Goal: Task Accomplishment & Management: Manage account settings

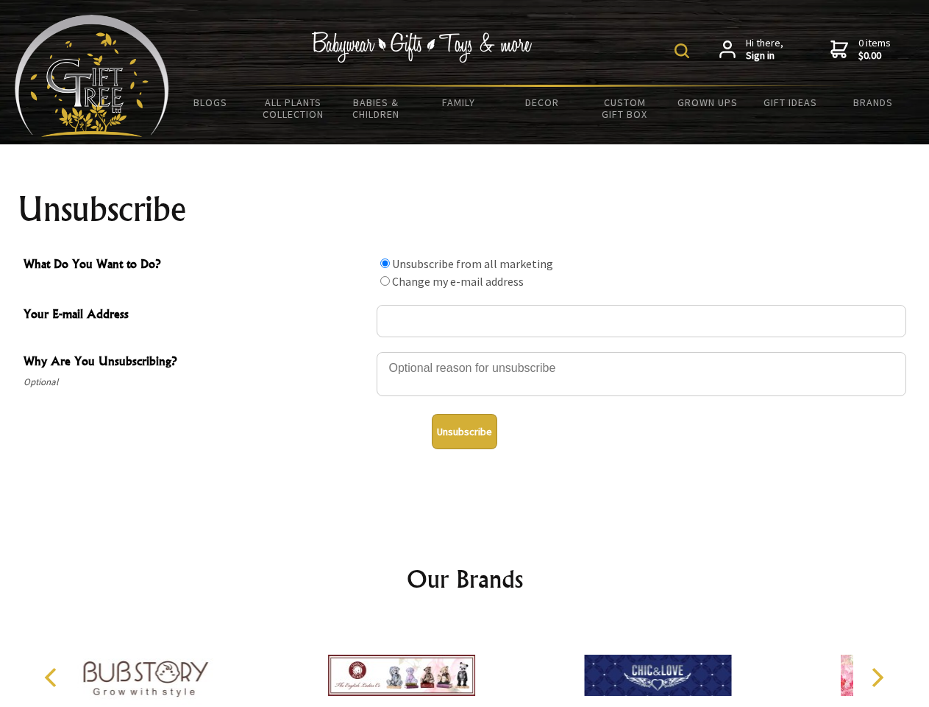
click at [684, 51] on img at bounding box center [682, 50] width 15 height 15
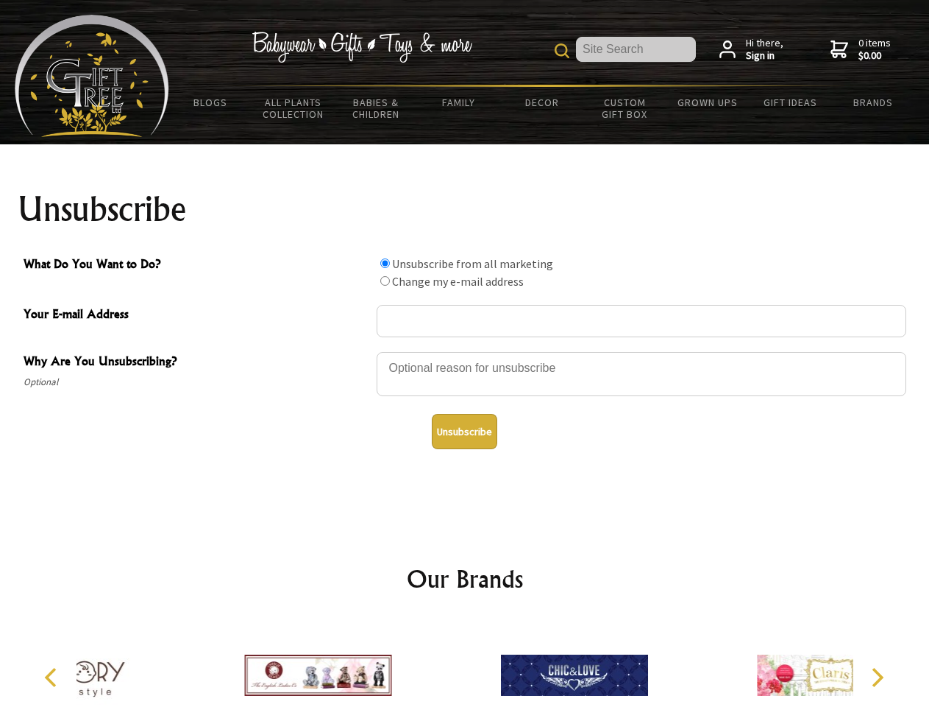
click at [465, 351] on div at bounding box center [642, 376] width 530 height 52
